Goal: Find specific page/section: Find specific page/section

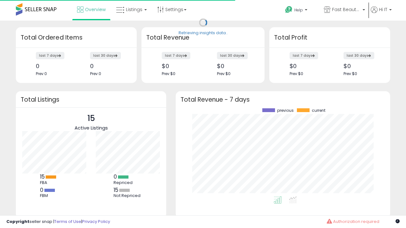
scroll to position [88, 202]
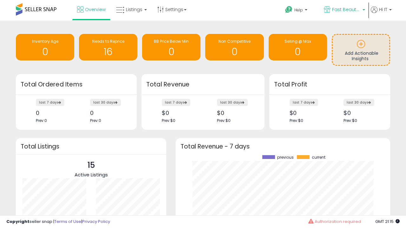
click at [344, 10] on span "Fast Beauty ([GEOGRAPHIC_DATA])" at bounding box center [346, 9] width 29 height 6
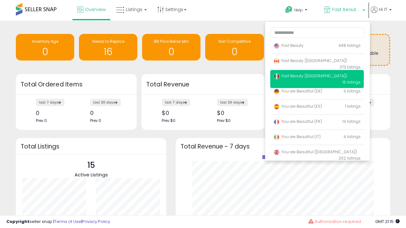
click at [317, 153] on span "You are Beautiful ([GEOGRAPHIC_DATA])" at bounding box center [314, 151] width 83 height 5
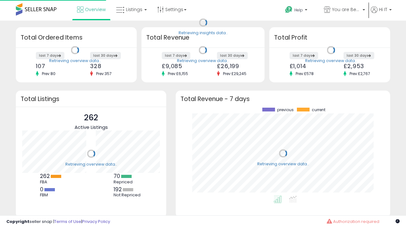
scroll to position [88, 202]
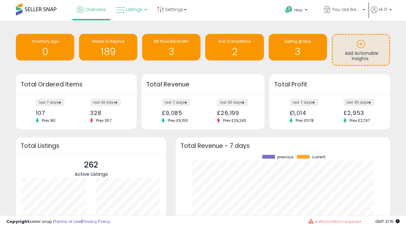
click at [131, 10] on span "Listings" at bounding box center [134, 9] width 16 height 6
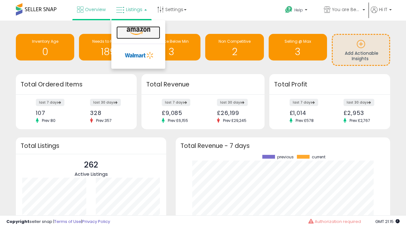
click at [138, 31] on icon at bounding box center [139, 31] width 28 height 8
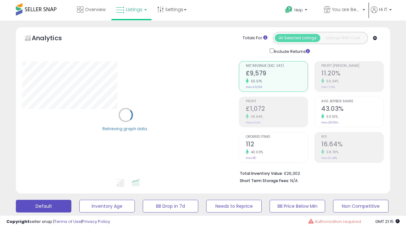
click at [79, 200] on button "All_Inventory" at bounding box center [106, 206] width 55 height 13
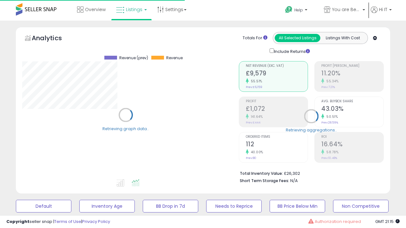
scroll to position [123, 0]
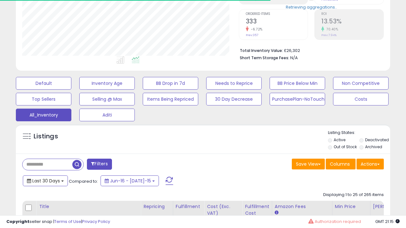
click at [45, 180] on span "Last 30 Days" at bounding box center [46, 181] width 28 height 6
